Goal: Task Accomplishment & Management: Manage account settings

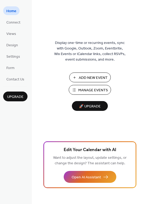
click at [75, 89] on button "Manage Events" at bounding box center [90, 90] width 42 height 10
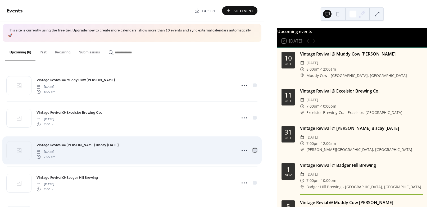
click at [254, 149] on div at bounding box center [255, 151] width 4 height 4
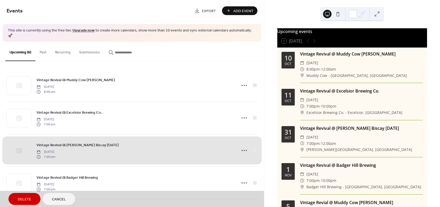
click at [22, 203] on button "Delete" at bounding box center [24, 199] width 32 height 12
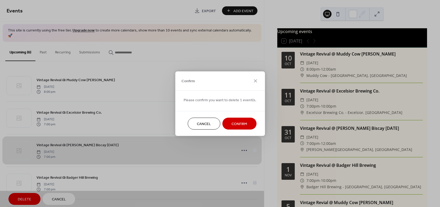
click at [233, 121] on span "Confirm" at bounding box center [240, 124] width 16 height 6
